Goal: Entertainment & Leisure: Consume media (video, audio)

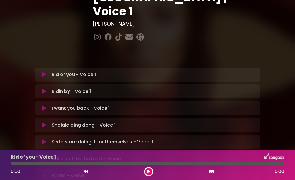
scroll to position [87, 0]
click at [42, 156] on icon at bounding box center [44, 159] width 4 height 6
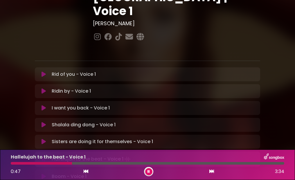
click at [16, 159] on p "Hallelujah to the beat - Voice 1" at bounding box center [48, 157] width 75 height 7
click at [76, 163] on div at bounding box center [148, 163] width 274 height 3
click at [86, 172] on icon at bounding box center [86, 171] width 5 height 5
click at [14, 164] on div at bounding box center [44, 163] width 66 height 3
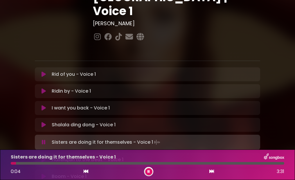
click at [42, 157] on icon at bounding box center [44, 160] width 4 height 6
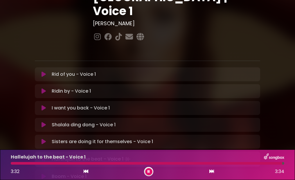
click at [42, 174] on icon at bounding box center [44, 177] width 4 height 6
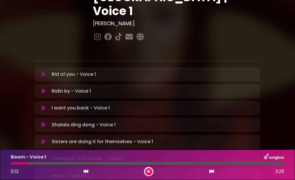
click at [45, 156] on icon at bounding box center [44, 159] width 4 height 6
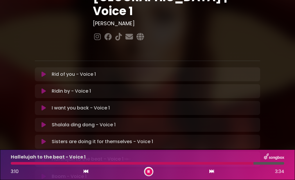
click at [64, 173] on p "Boom - Voice 1 Loading Track..." at bounding box center [69, 176] width 35 height 7
click at [42, 174] on icon at bounding box center [44, 177] width 4 height 6
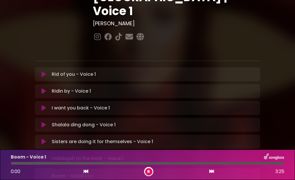
click at [44, 156] on icon at bounding box center [44, 159] width 4 height 6
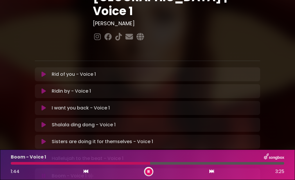
click at [47, 139] on button at bounding box center [43, 142] width 11 height 6
